Goal: Task Accomplishment & Management: Use online tool/utility

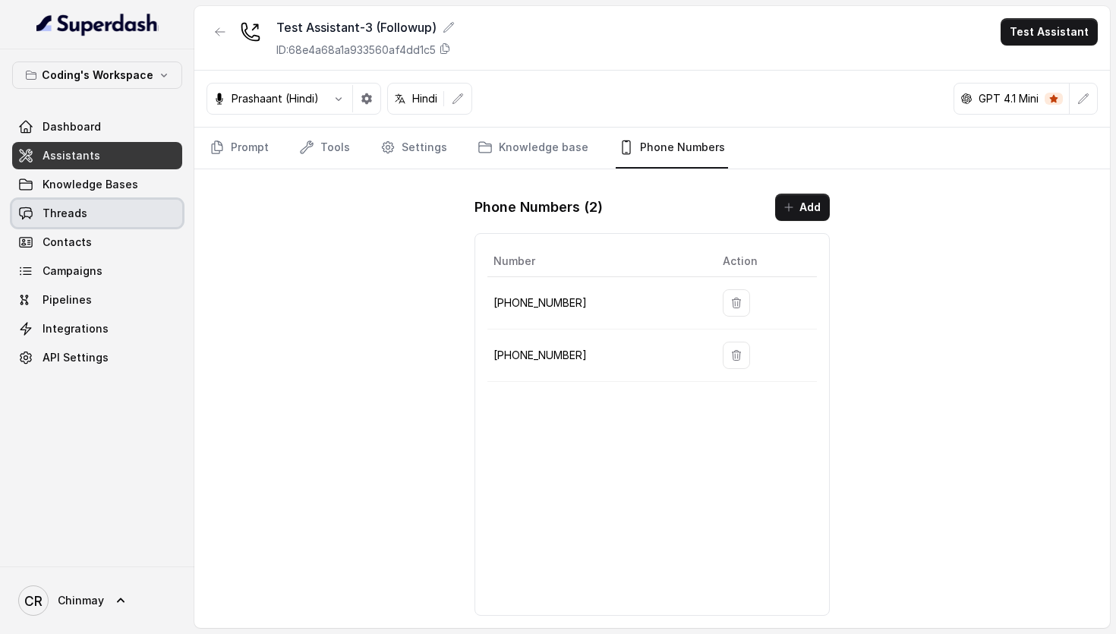
click at [33, 207] on link "Threads" at bounding box center [97, 213] width 170 height 27
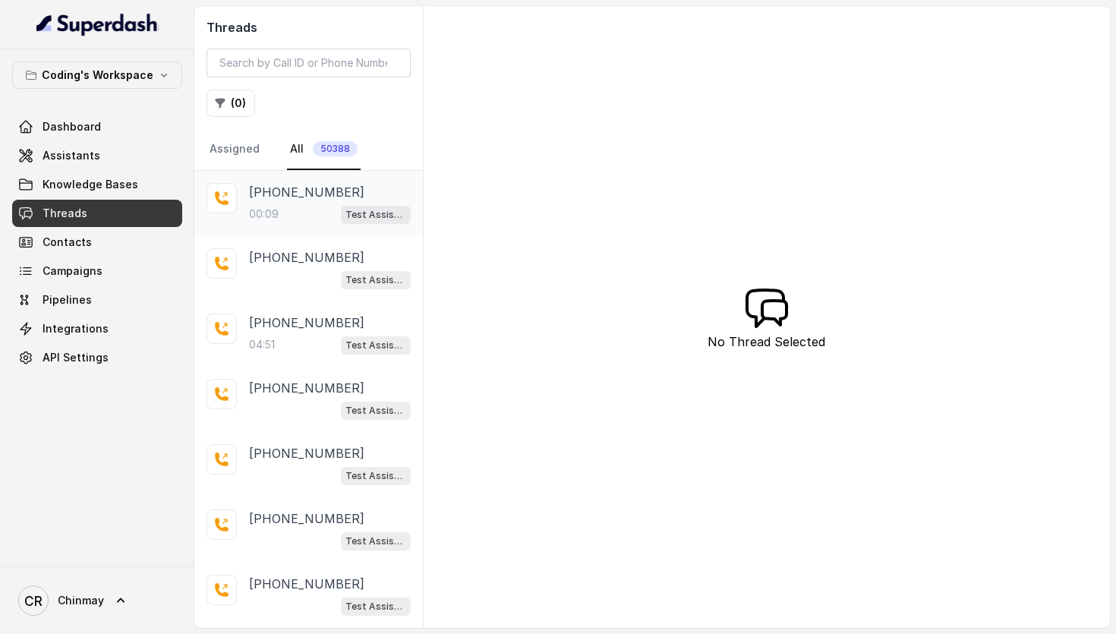
click at [248, 193] on div "[PHONE_NUMBER]:09 Test Assistant-3" at bounding box center [308, 203] width 229 height 65
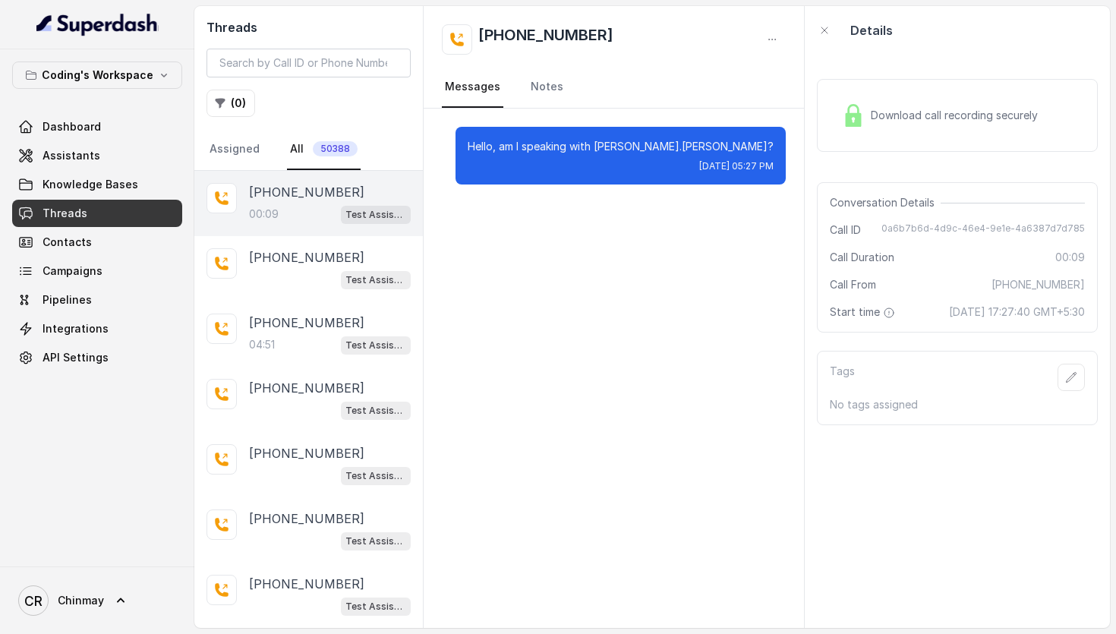
click at [934, 230] on span "0a6b7b6d-4d9c-46e4-9e1e-4a6387d7d785" at bounding box center [984, 229] width 204 height 15
copy span "0a6b7b6d-4d9c-46e4-9e1e-4a6387d7d785"
